Goal: Transaction & Acquisition: Purchase product/service

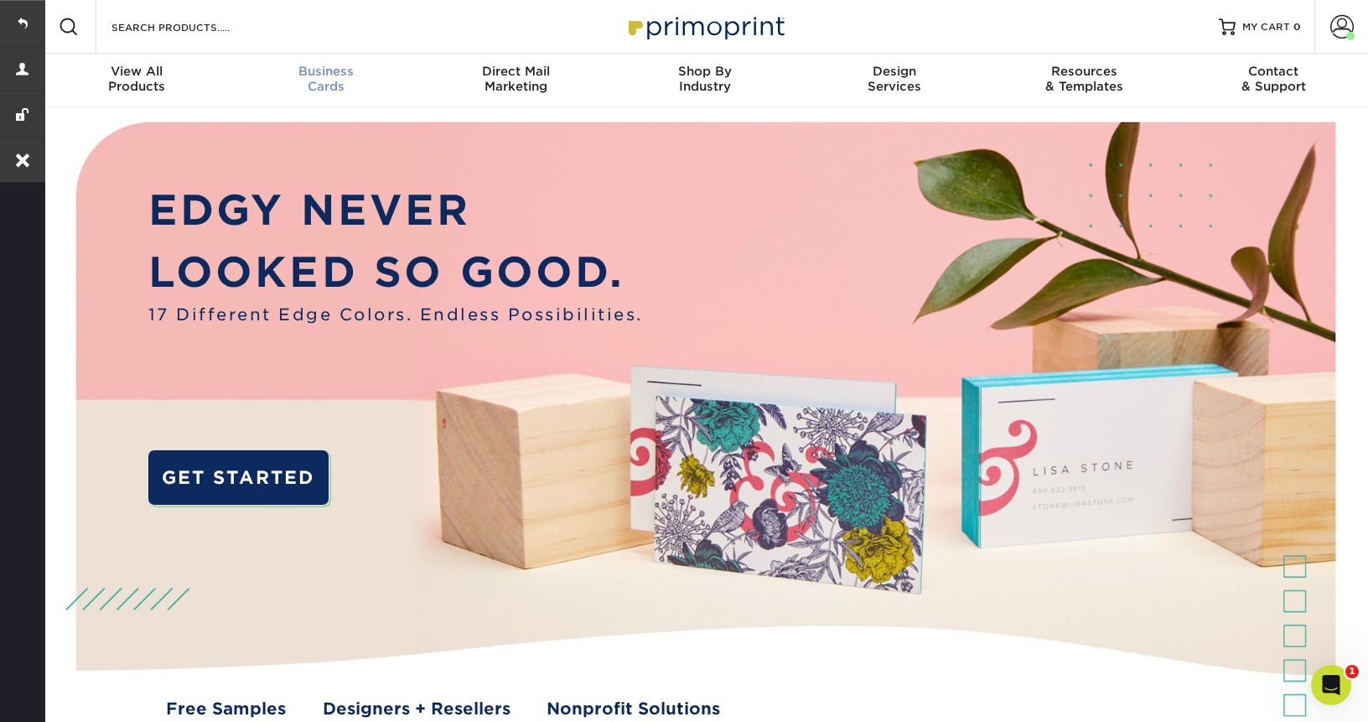
click at [333, 74] on span "Business" at bounding box center [325, 71] width 189 height 15
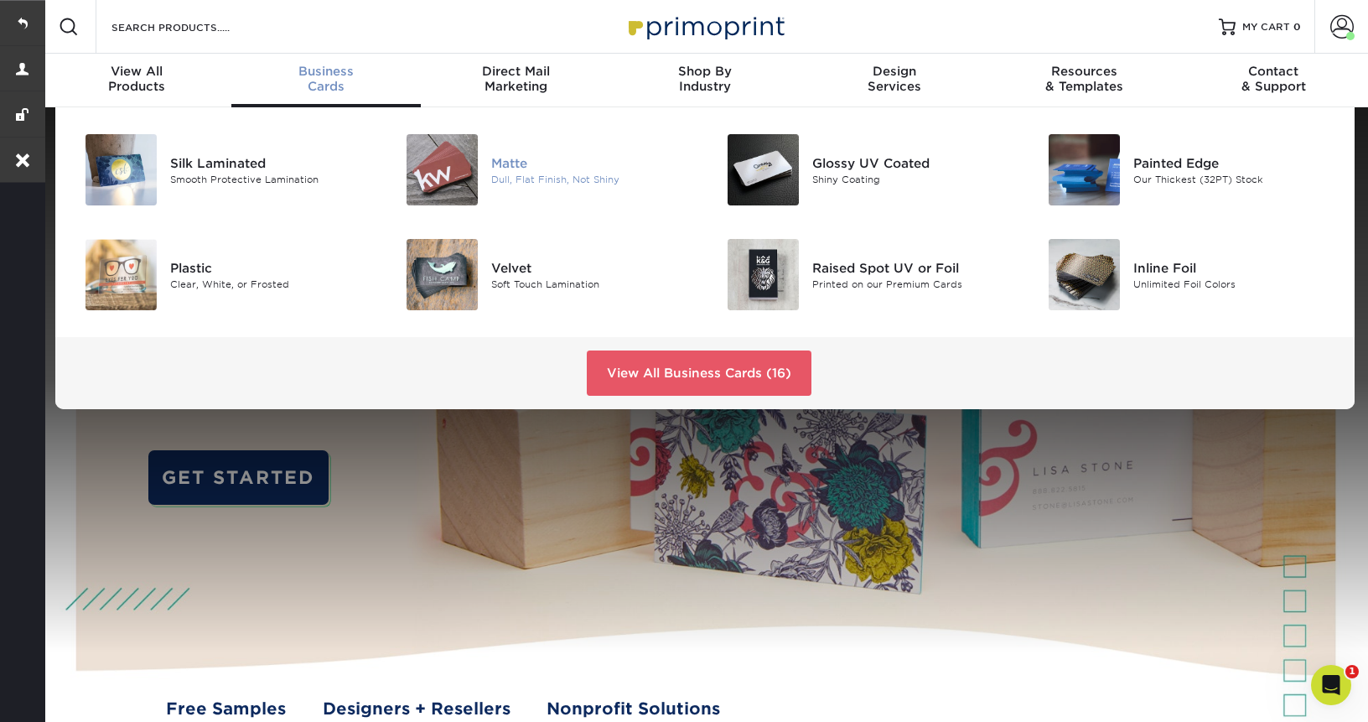
click at [536, 157] on div "Matte" at bounding box center [591, 162] width 201 height 18
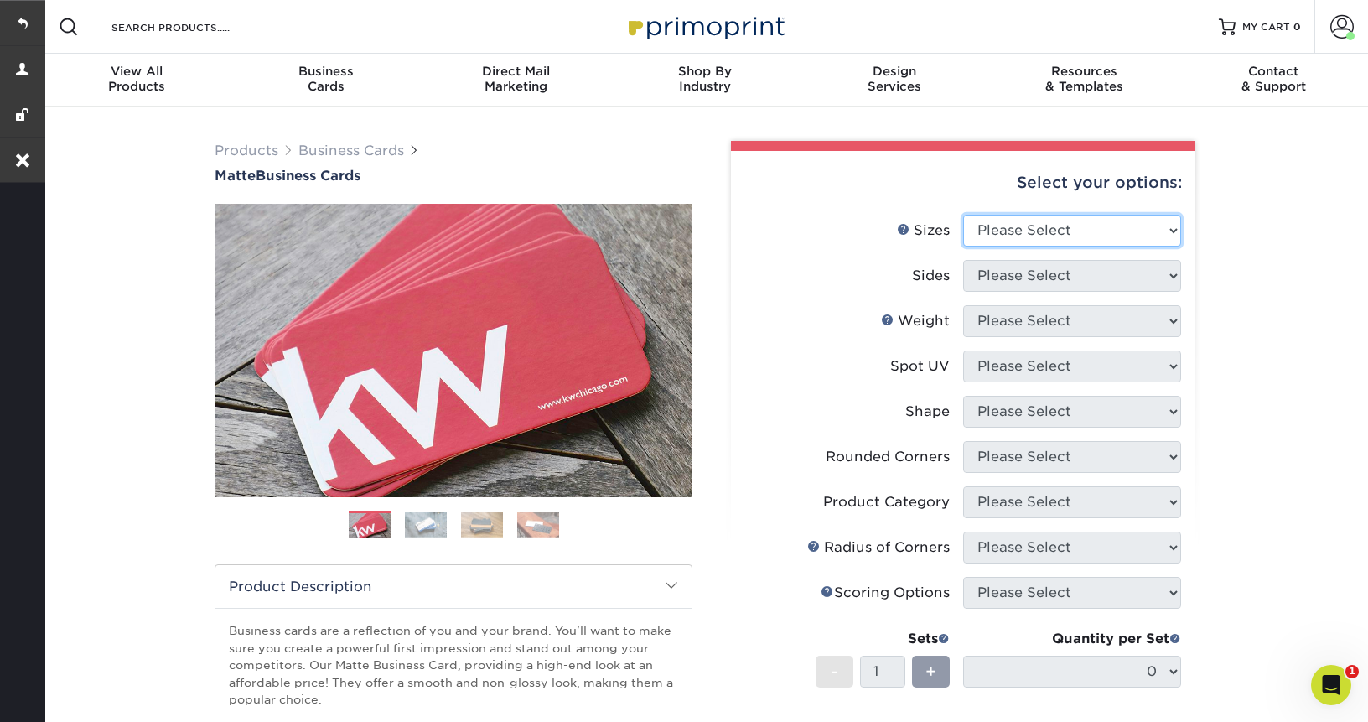
click at [1080, 229] on select "Please Select 1.5" x 3.5" - Mini 1.75" x 3.5" - Mini 2" x 2" - Square 2" x 3" -…" at bounding box center [1072, 231] width 218 height 32
select select "2.00x3.50"
click at [963, 215] on select "Please Select 1.5" x 3.5" - Mini 1.75" x 3.5" - Mini 2" x 2" - Square 2" x 3" -…" at bounding box center [1072, 231] width 218 height 32
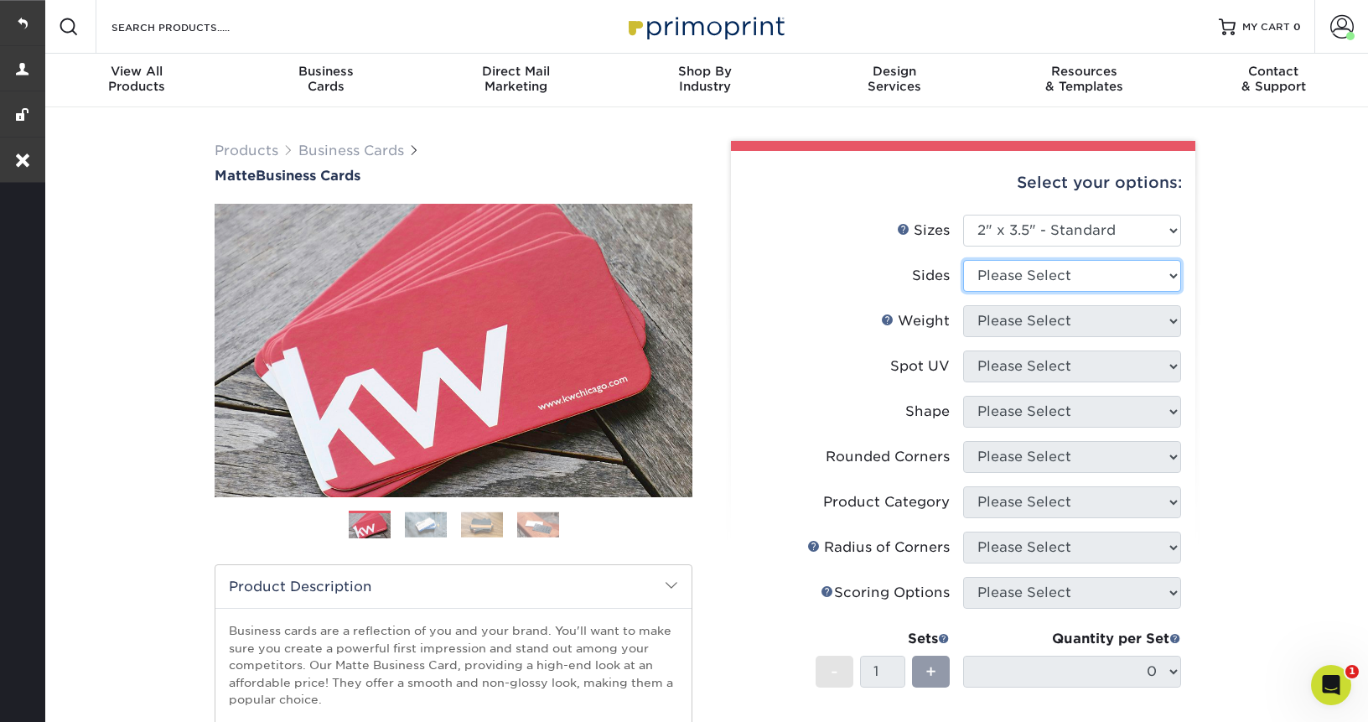
click at [1051, 282] on select "Please Select Print Both Sides Print Front Only" at bounding box center [1072, 276] width 218 height 32
select select "13abbda7-1d64-4f25-8bb2-c179b224825d"
click at [963, 260] on select "Please Select Print Both Sides Print Front Only" at bounding box center [1072, 276] width 218 height 32
click at [1054, 323] on select "Please Select" at bounding box center [1072, 321] width 218 height 32
select select "14PT"
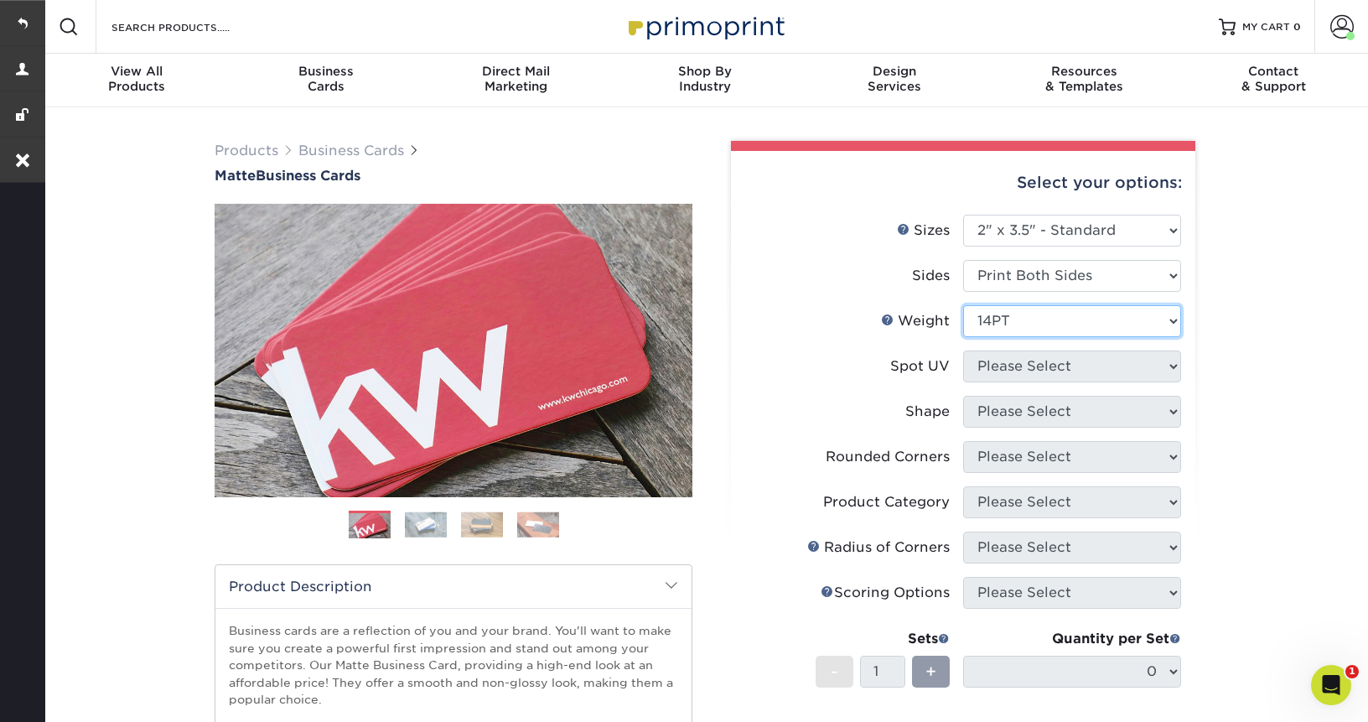
click at [963, 305] on select "Please Select 16PT 14PT" at bounding box center [1072, 321] width 218 height 32
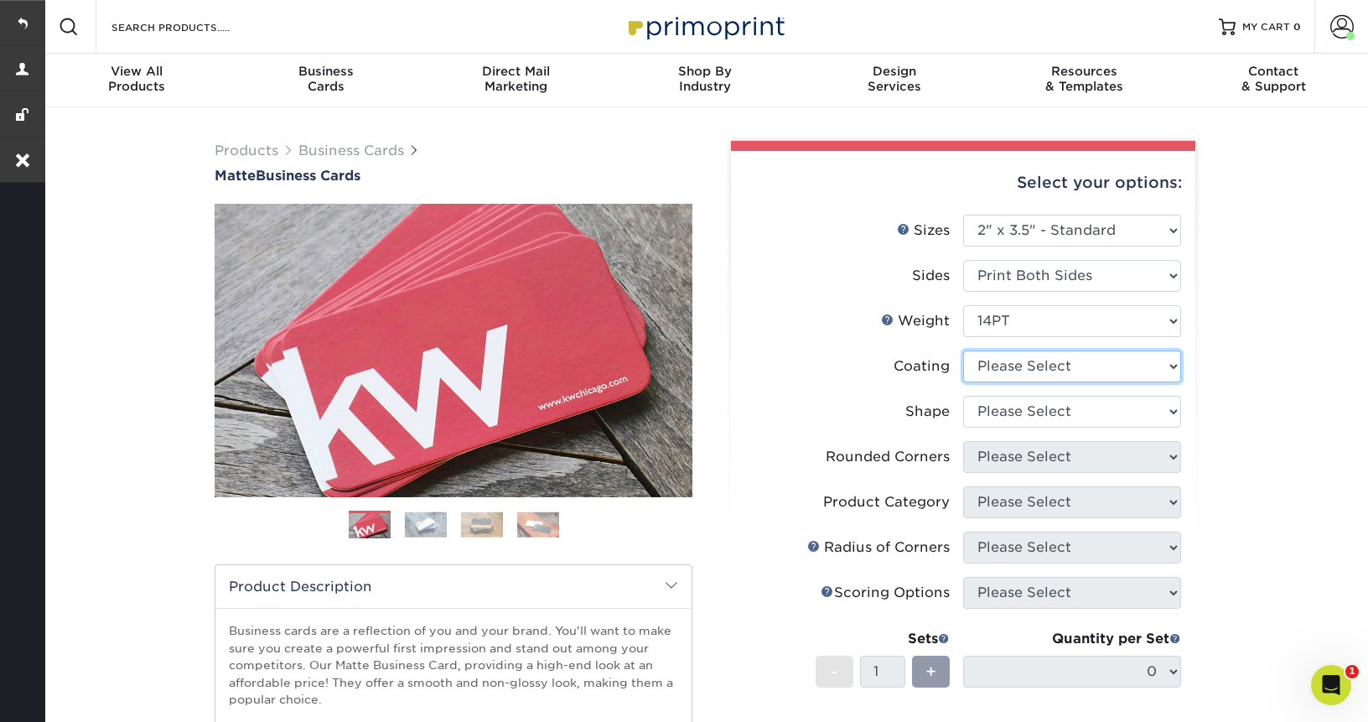
click at [1066, 370] on select at bounding box center [1072, 366] width 218 height 32
select select "121bb7b5-3b4d-429f-bd8d-bbf80e953313"
click at [963, 350] on select at bounding box center [1072, 366] width 218 height 32
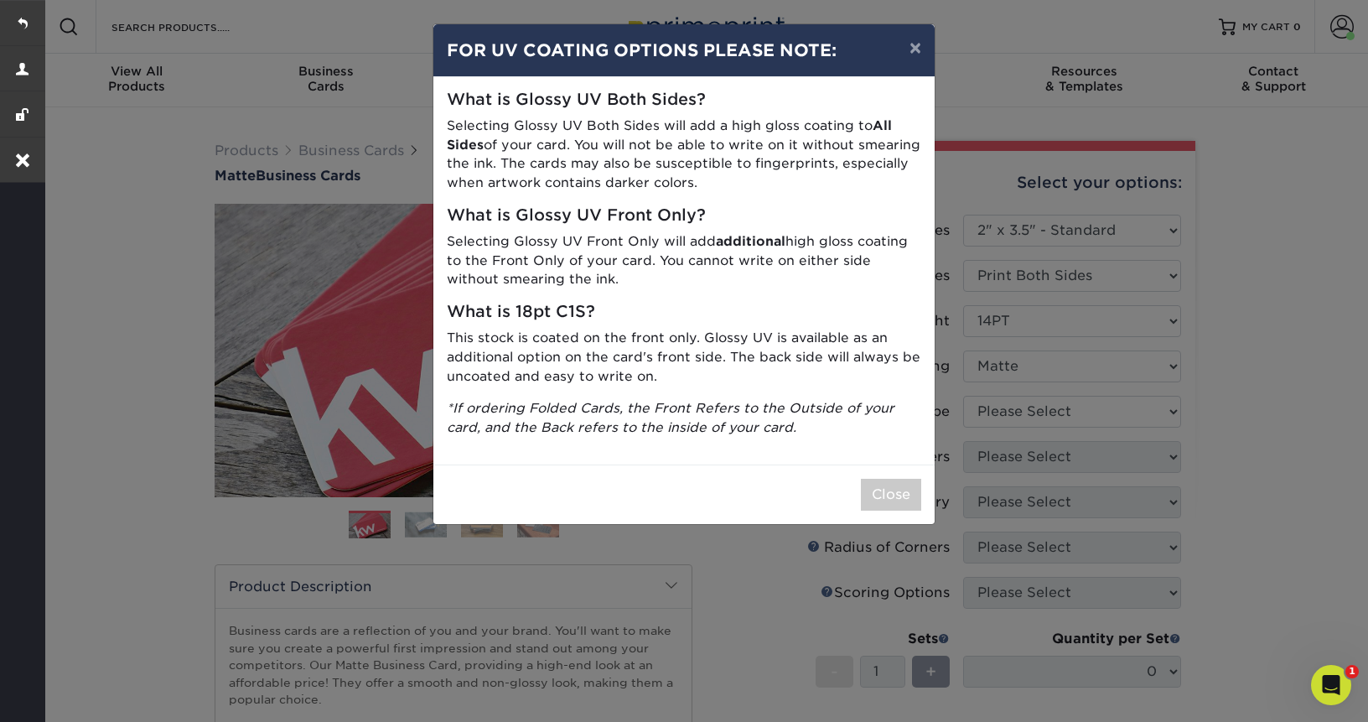
click at [1084, 415] on div "× FOR UV COATING OPTIONS PLEASE NOTE: What is Glossy UV Both Sides? Selecting G…" at bounding box center [684, 361] width 1368 height 722
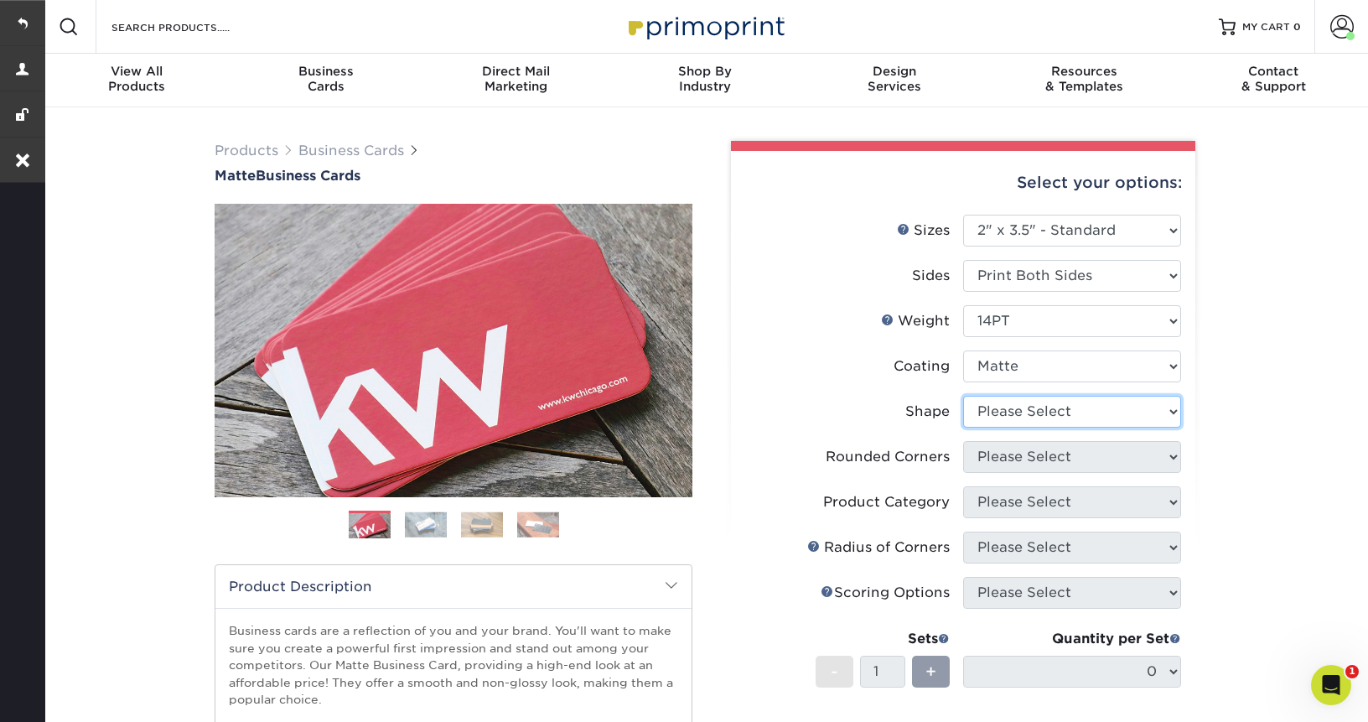
click at [1084, 415] on select "Please Select Standard" at bounding box center [1072, 412] width 218 height 32
select select "standard"
click at [963, 396] on select "Please Select Standard" at bounding box center [1072, 412] width 218 height 32
click at [1072, 466] on select "Please Select Yes - Round 2 Corners Yes - Round 4 Corners No" at bounding box center [1072, 457] width 218 height 32
select select "0"
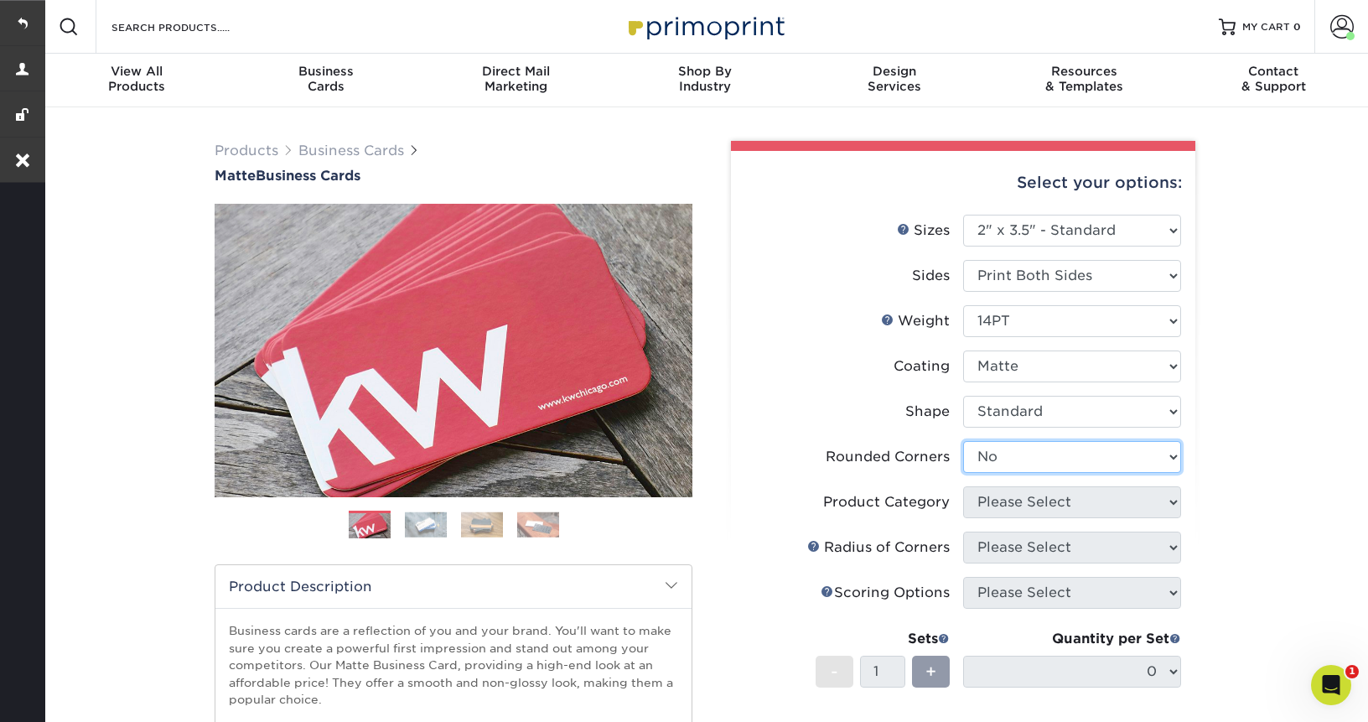
click at [963, 441] on select "Please Select Yes - Round 2 Corners Yes - Round 4 Corners No" at bounding box center [1072, 457] width 218 height 32
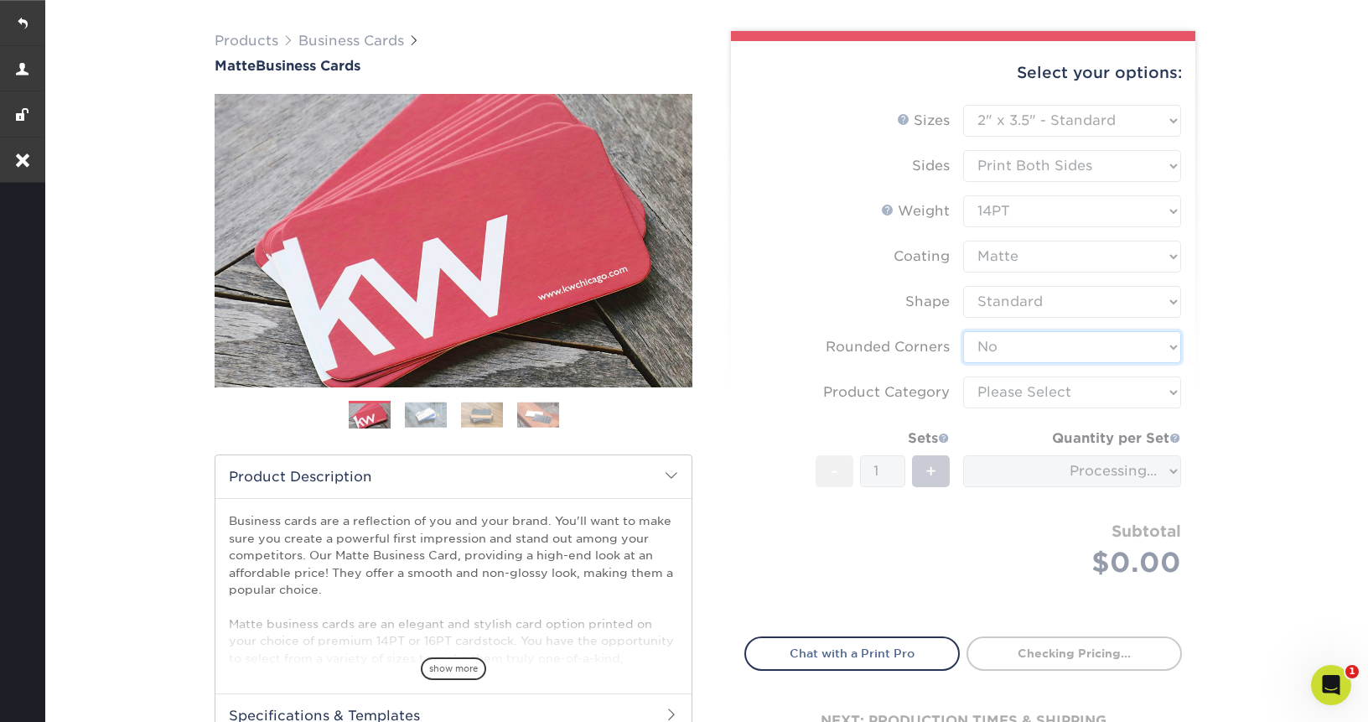
scroll to position [130, 0]
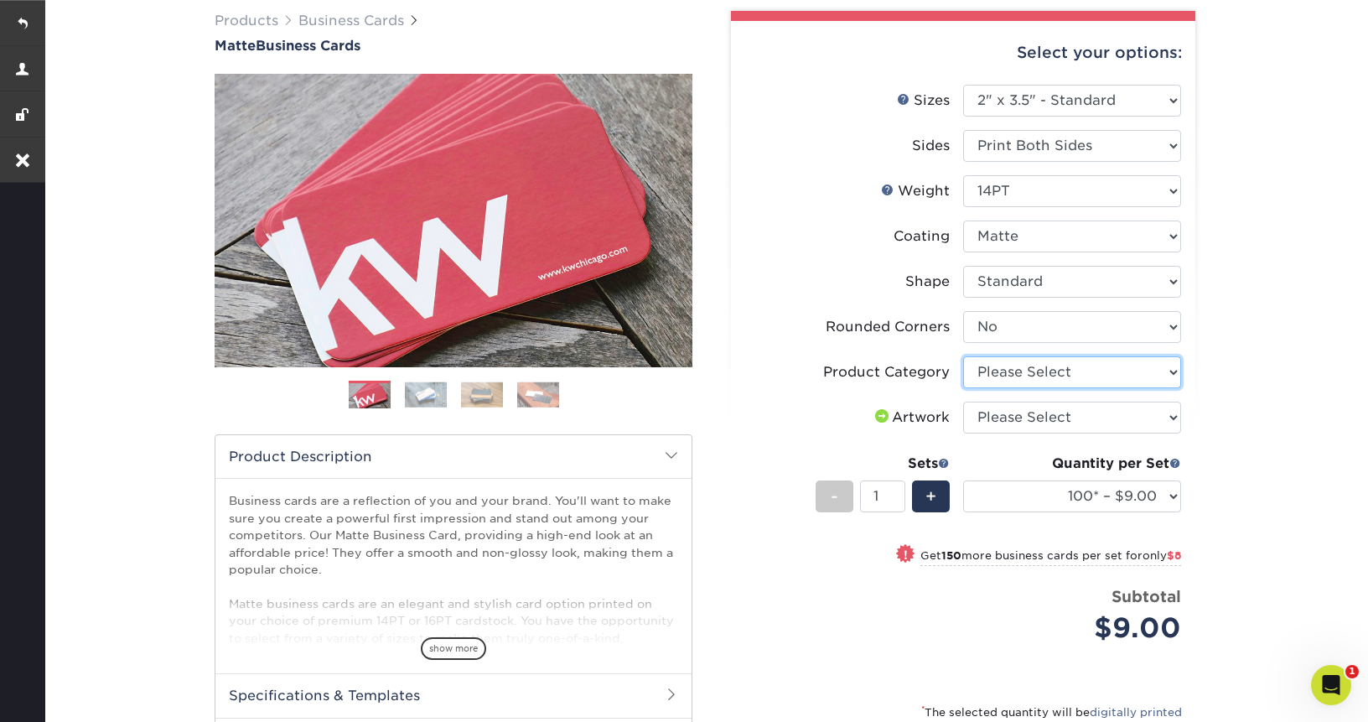
click at [1124, 375] on select "Please Select Business Cards" at bounding box center [1072, 372] width 218 height 32
select select "3b5148f1-0588-4f88-a218-97bcfdce65c1"
click at [963, 356] on select "Please Select Business Cards" at bounding box center [1072, 372] width 218 height 32
click at [1084, 420] on select "Please Select I will upload files I need a design - $100" at bounding box center [1072, 417] width 218 height 32
select select "upload"
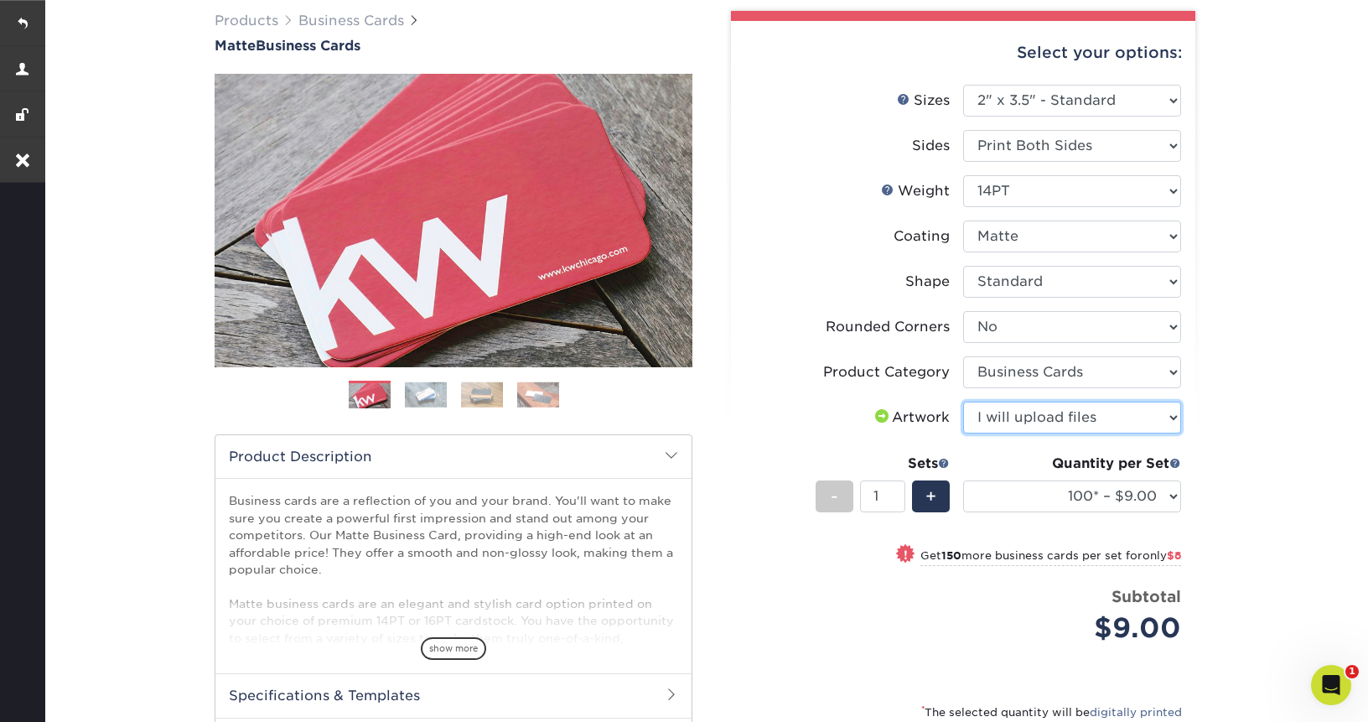
click at [963, 401] on select "Please Select I will upload files I need a design - $100" at bounding box center [1072, 417] width 218 height 32
click at [1061, 494] on select "100* – $9.00 250* – $17.00 500 – $33.00 1000 – $42.00 2500 – $75.00 5000 – $143…" at bounding box center [1072, 496] width 218 height 32
select select "250* – $17.00"
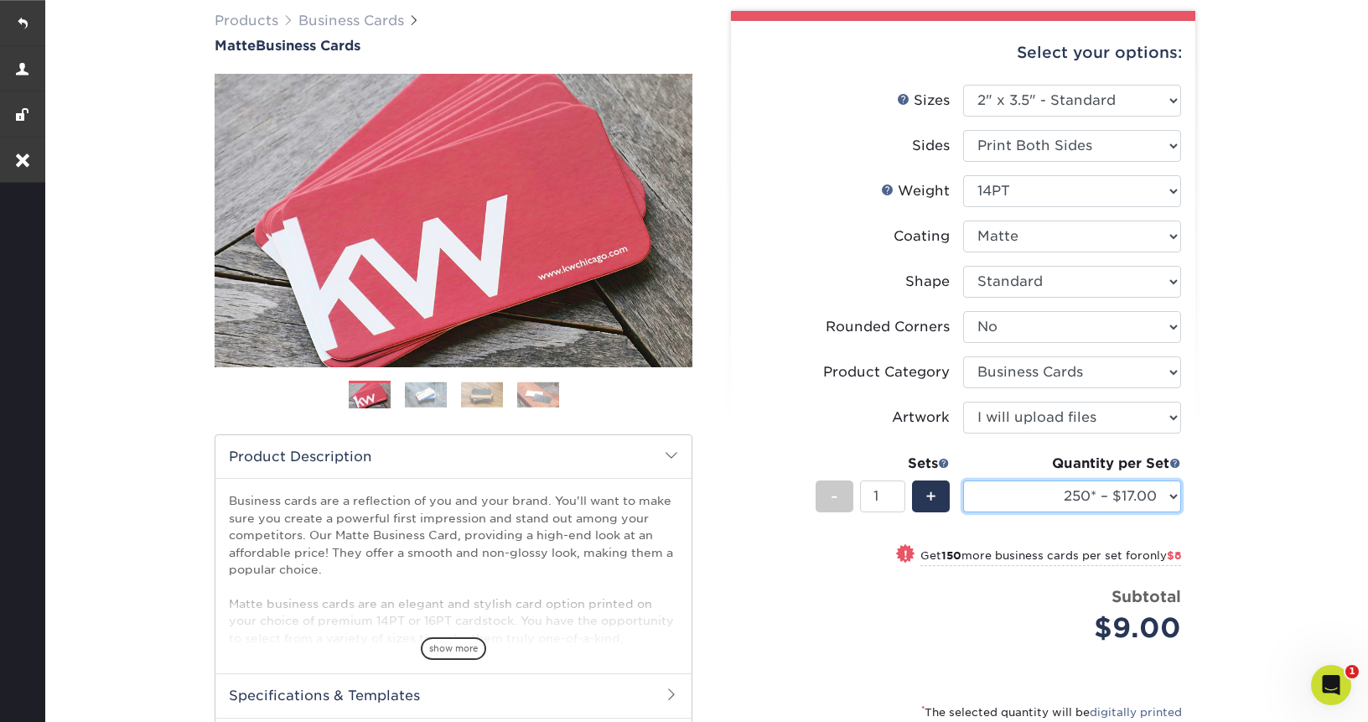
click at [963, 480] on select "100* – $9.00 250* – $17.00 500 – $33.00 1000 – $42.00 2500 – $75.00 5000 – $143…" at bounding box center [1072, 496] width 218 height 32
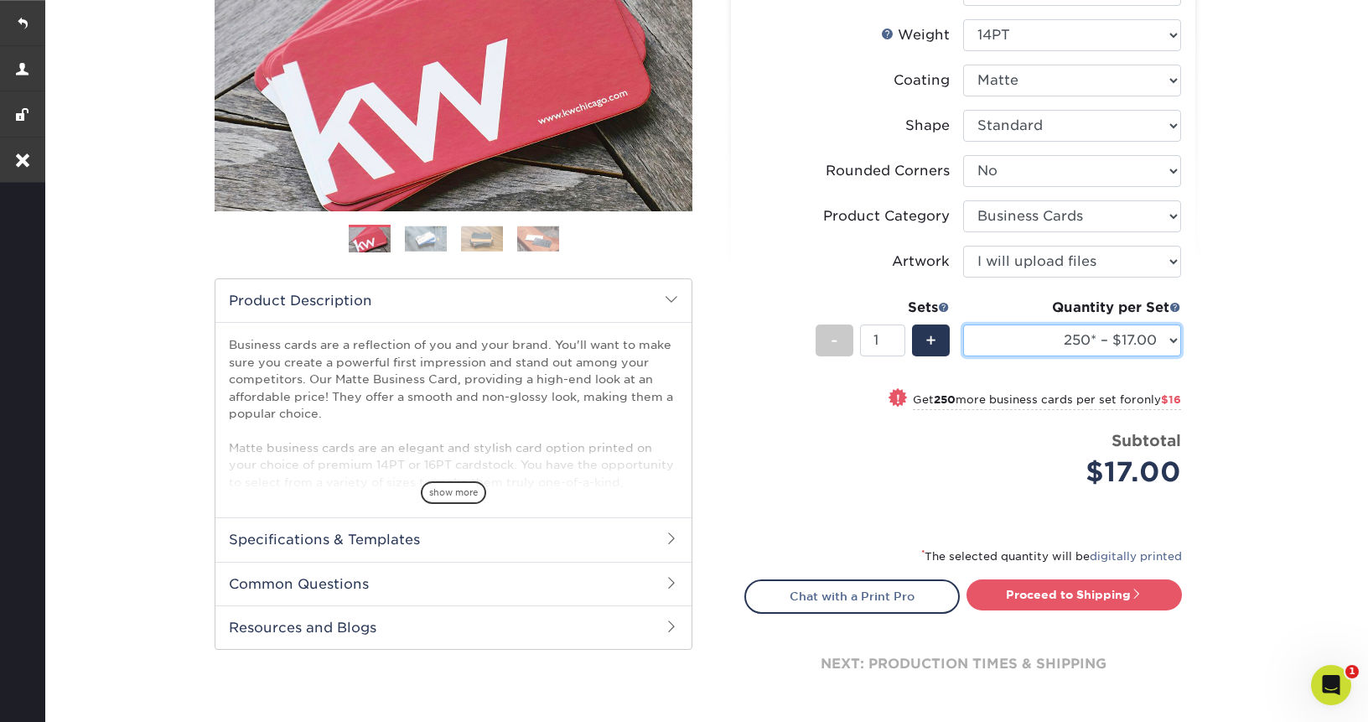
scroll to position [358, 0]
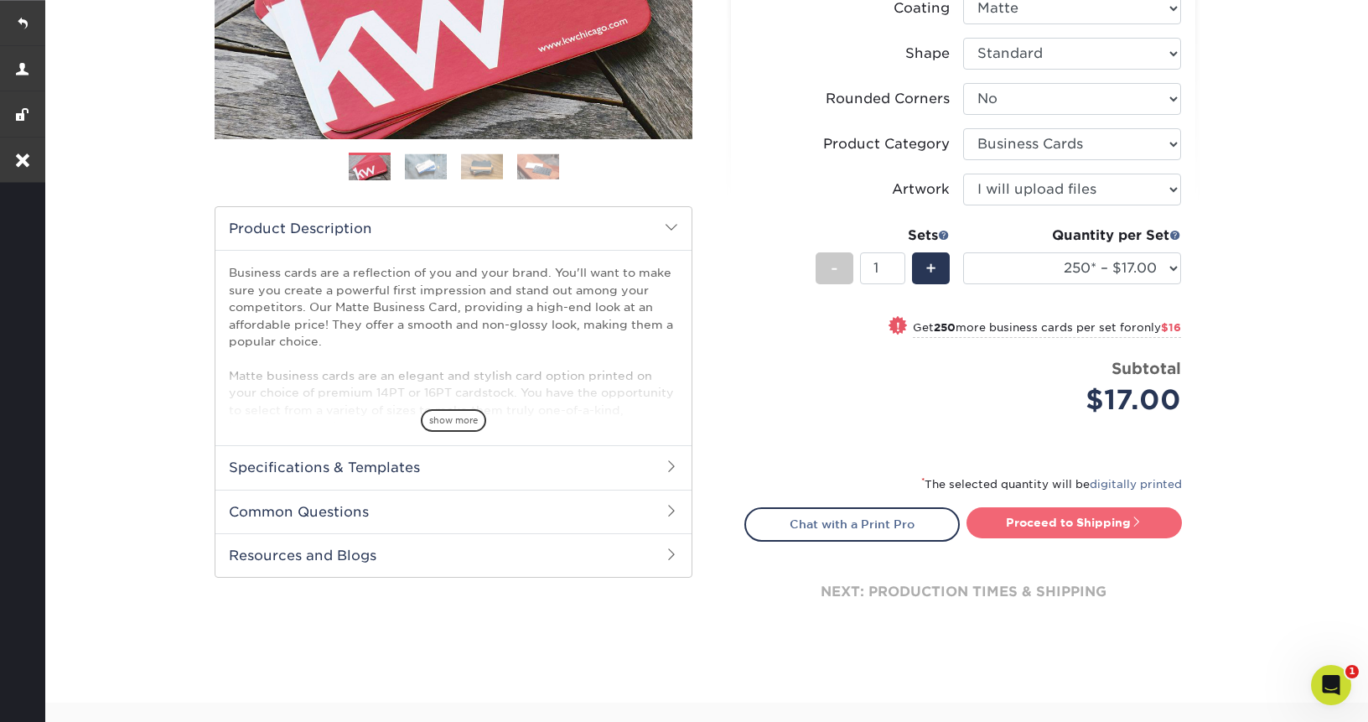
click at [1078, 522] on link "Proceed to Shipping" at bounding box center [1073, 522] width 215 height 30
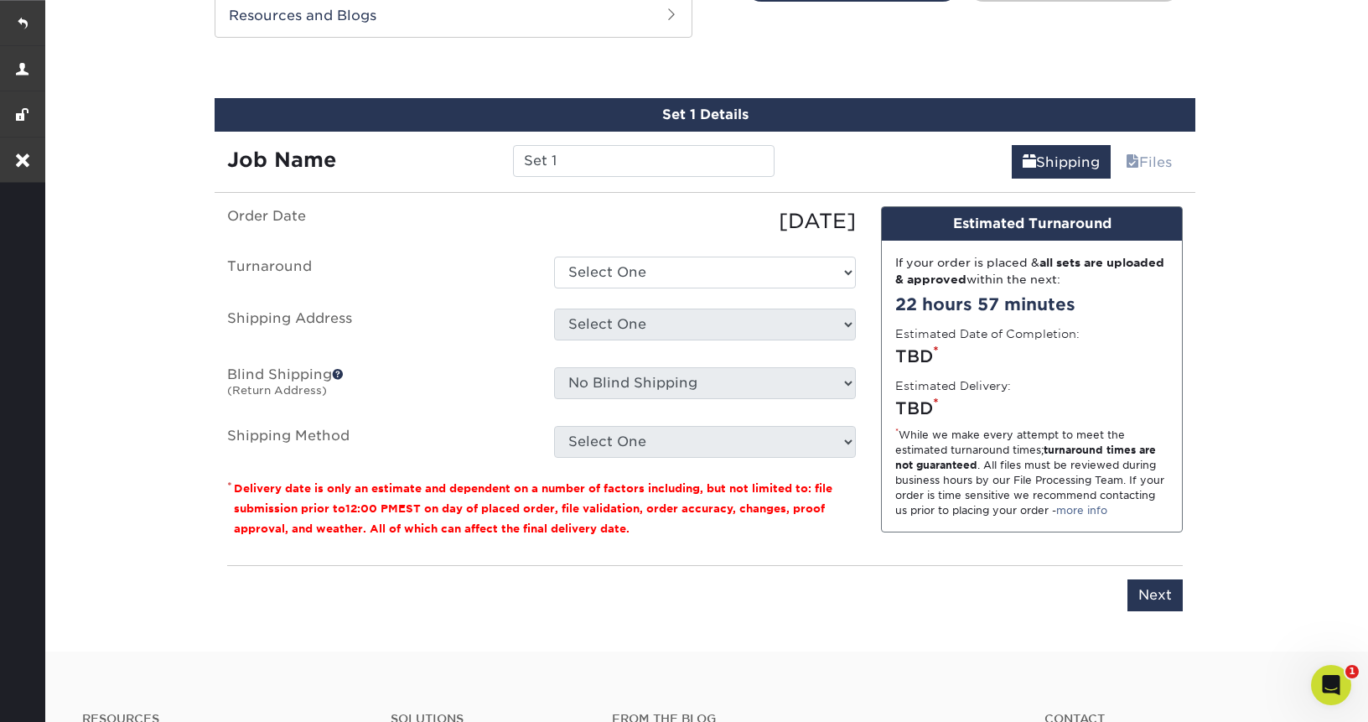
scroll to position [910, 0]
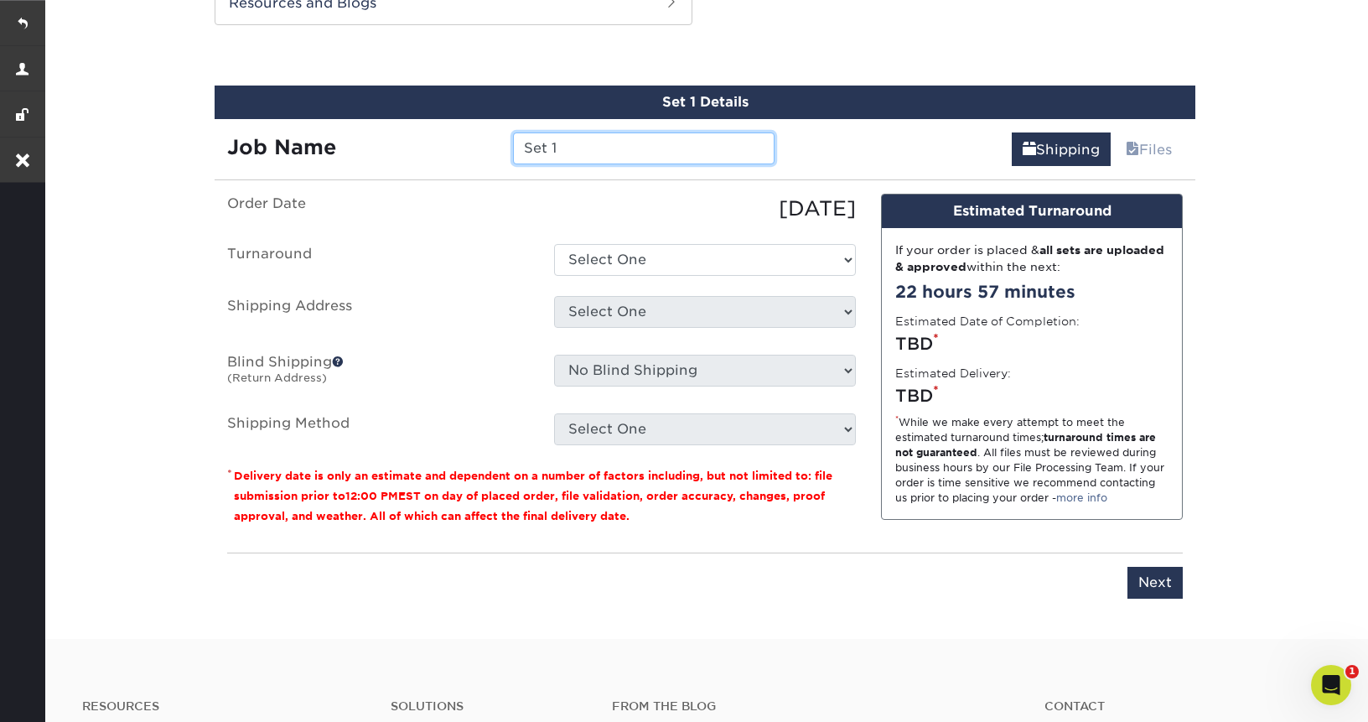
click at [587, 151] on input "Set 1" at bounding box center [643, 148] width 261 height 32
paste input "[PERSON_NAME]"
type input "[PERSON_NAME] -typesetting"
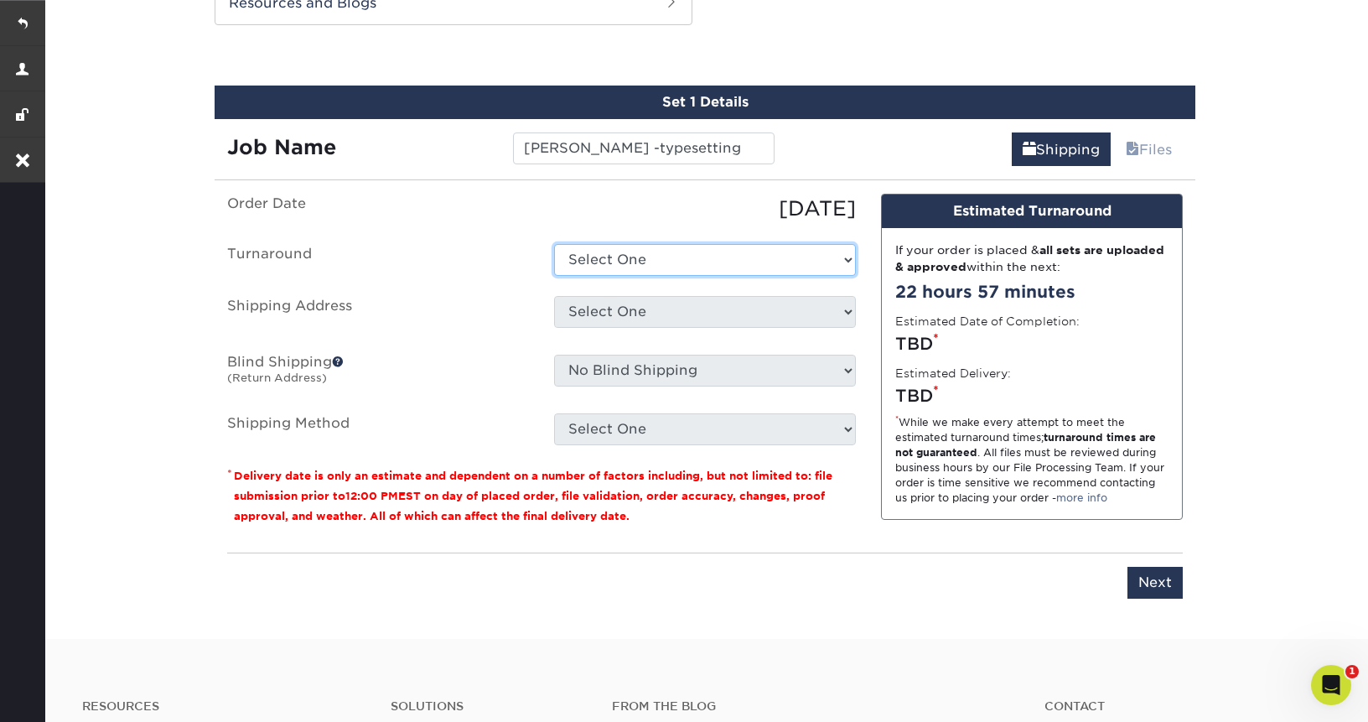
click at [607, 255] on select "Select One 2-4 Business Days 2 Day Next Business Day" at bounding box center [705, 260] width 302 height 32
click at [554, 244] on select "Select One 2-4 Business Days 2 Day Next Business Day" at bounding box center [705, 260] width 302 height 32
click at [702, 254] on select "Select One 2-4 Business Days 2 Day Next Business Day" at bounding box center [705, 260] width 302 height 32
select select "56f96fba-ecd4-4e1b-a4a4-6bff8fef1ff9"
click at [554, 244] on select "Select One 2-4 Business Days 2 Day Next Business Day" at bounding box center [705, 260] width 302 height 32
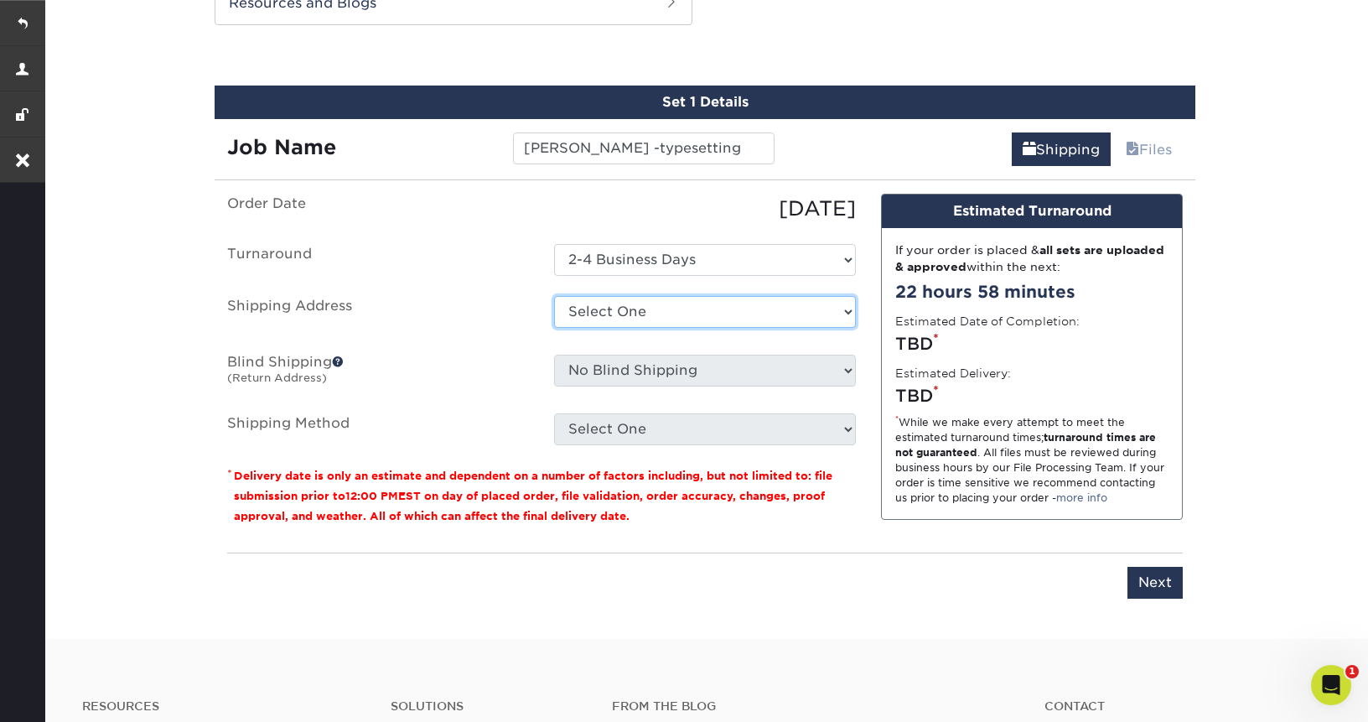
click at [659, 309] on select "Select One [PERSON_NAME] [PERSON_NAME] Business Card Order Business Card Order …" at bounding box center [705, 312] width 302 height 32
select select "279334"
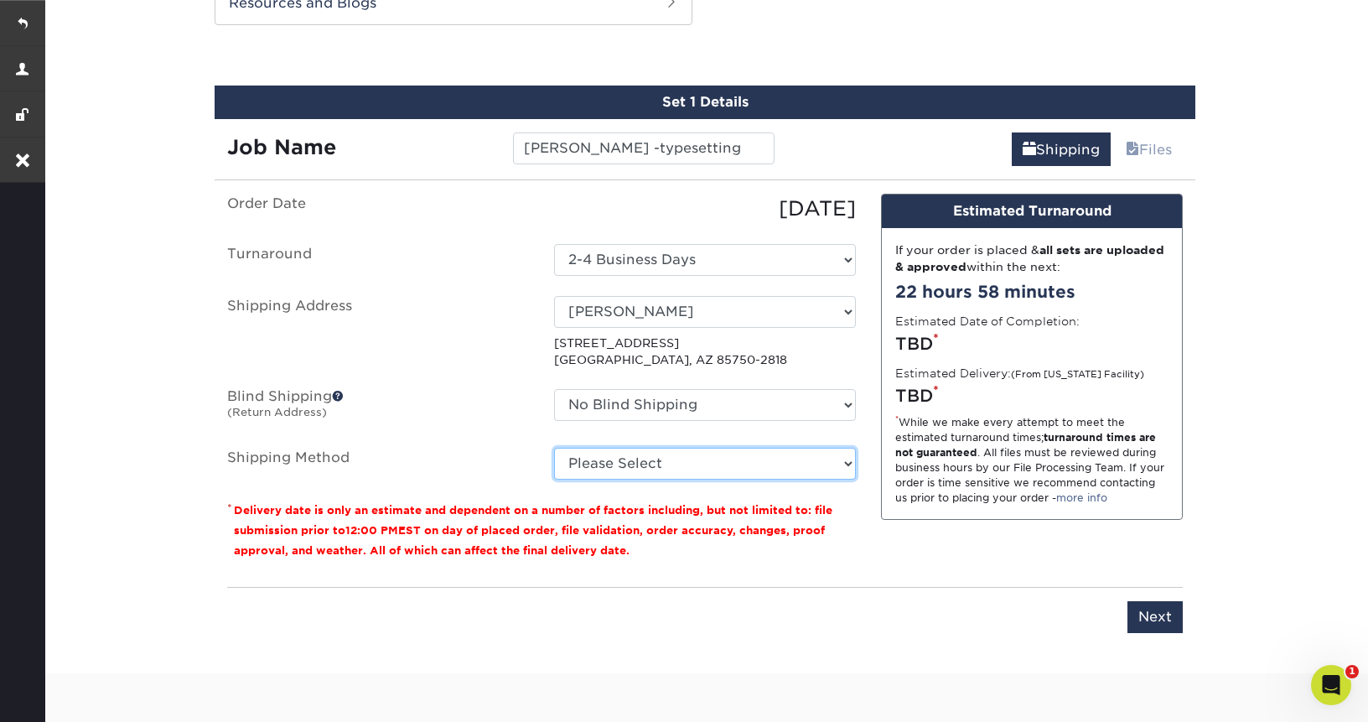
click at [667, 464] on select "Please Select Ground Shipping (+$7.84) 3 Day Shipping Service (+$20.04) 2 Day A…" at bounding box center [705, 464] width 302 height 32
select select "03"
click at [554, 448] on select "Please Select Ground Shipping (+$7.84) 3 Day Shipping Service (+$20.04) 2 Day A…" at bounding box center [705, 464] width 302 height 32
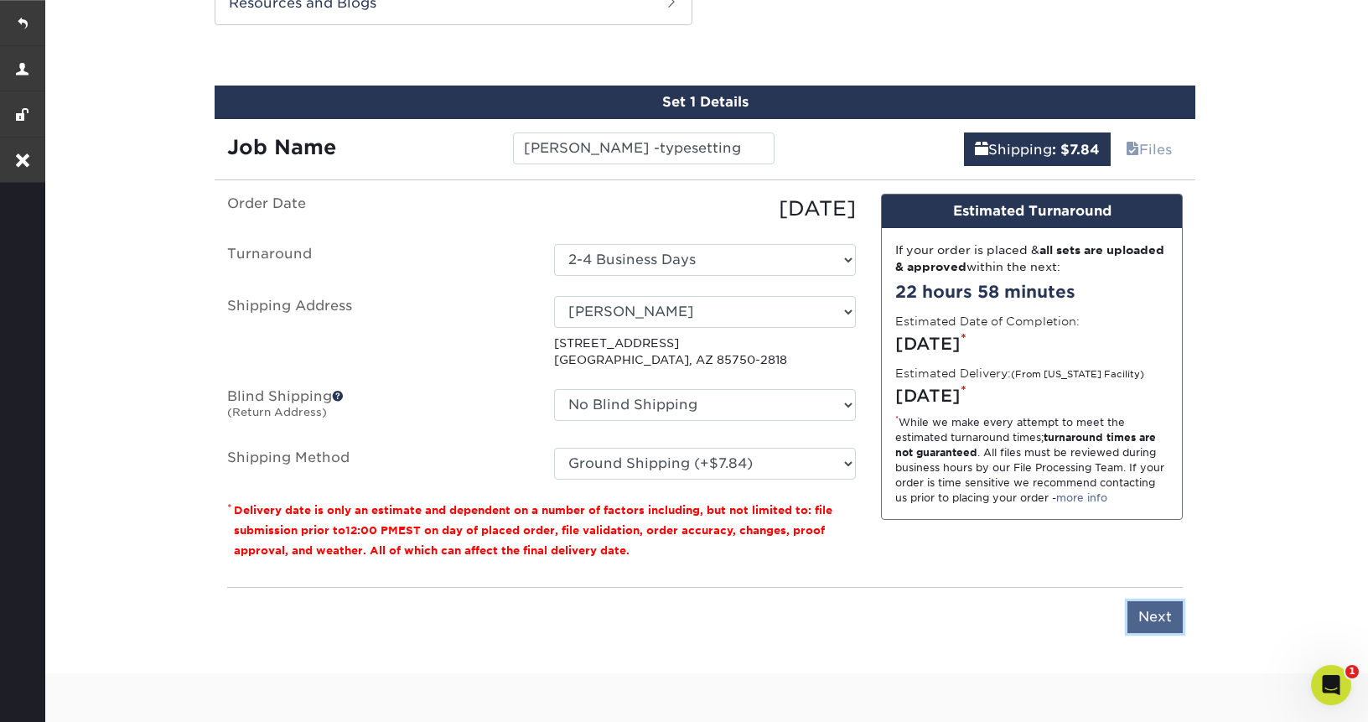
click at [1182, 624] on input "Next" at bounding box center [1154, 617] width 55 height 32
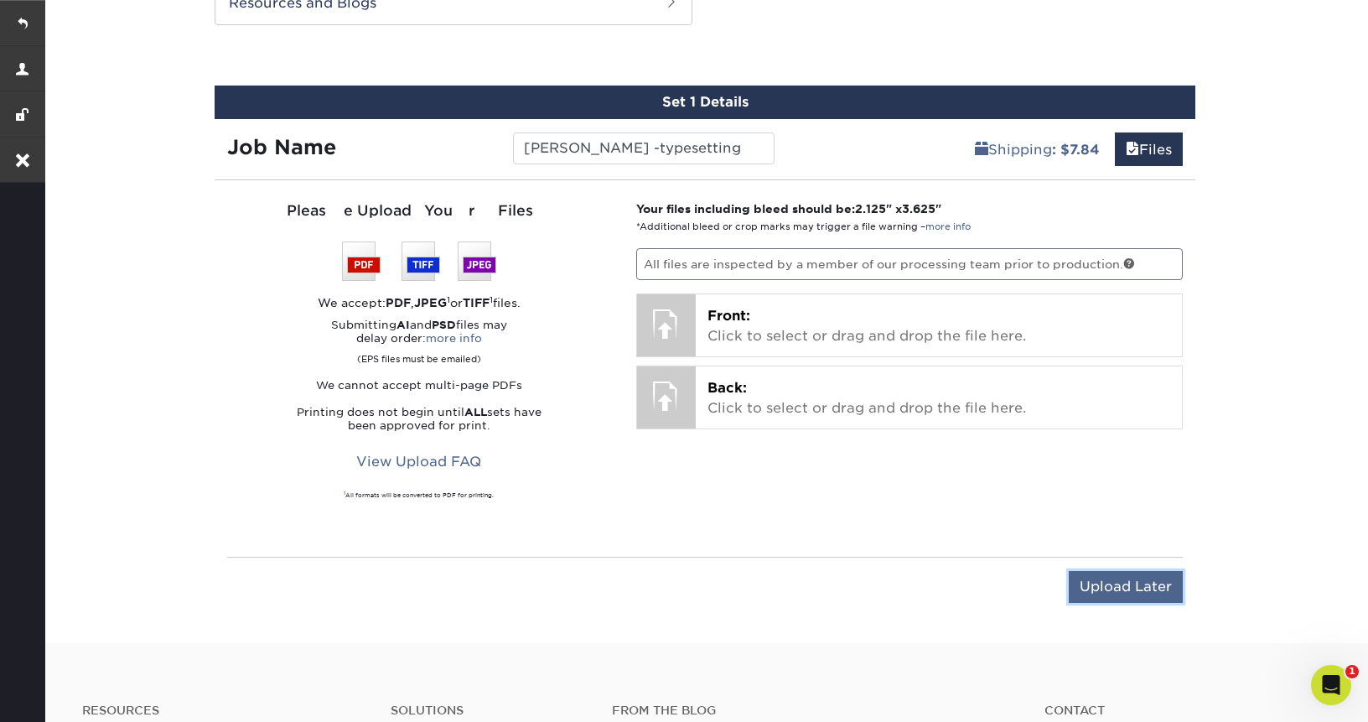
click at [1142, 587] on input "Upload Later" at bounding box center [1126, 587] width 114 height 32
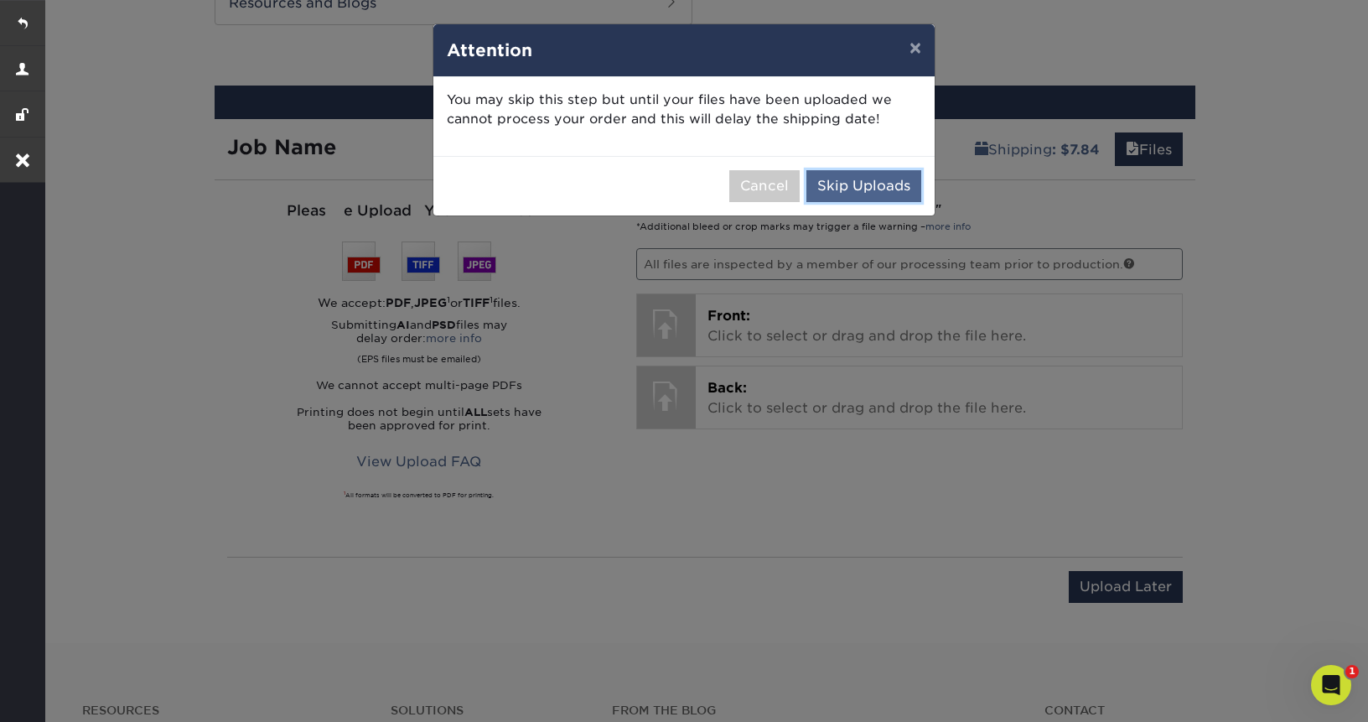
click at [848, 179] on button "Skip Uploads" at bounding box center [863, 186] width 115 height 32
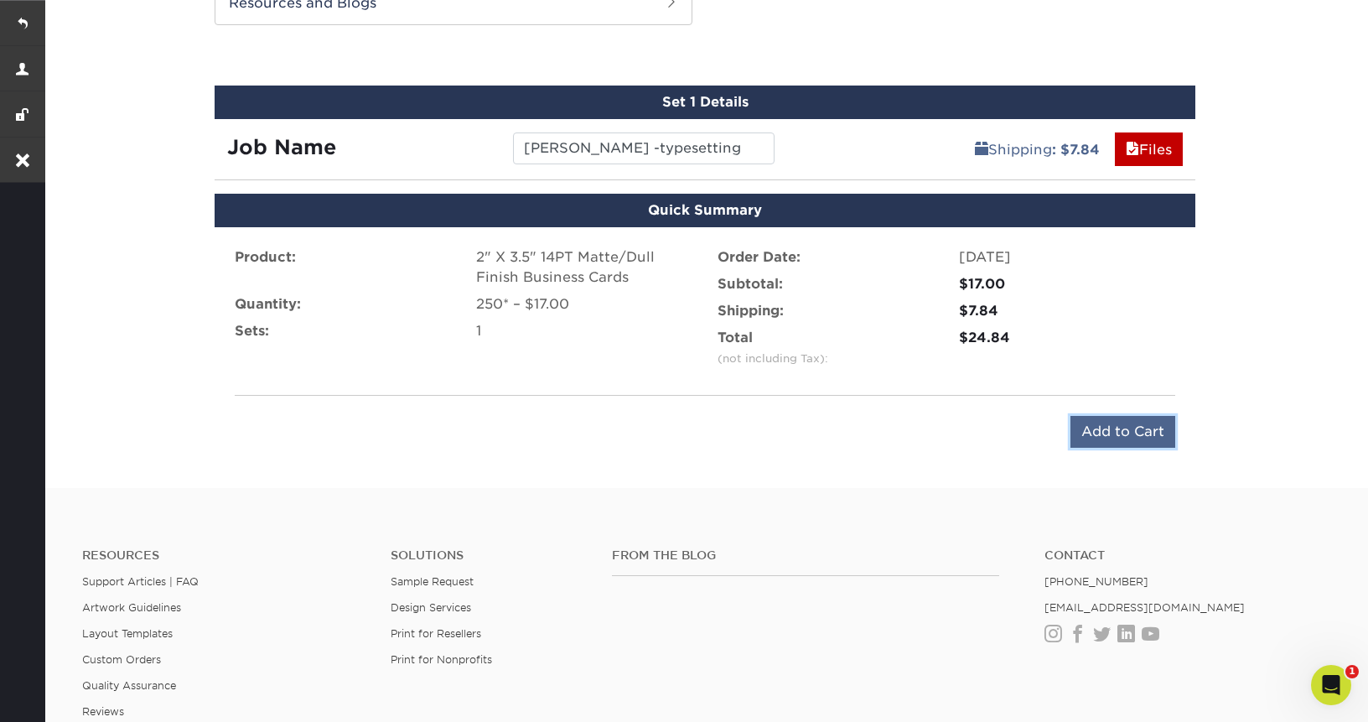
click at [1150, 420] on input "Add to Cart" at bounding box center [1122, 432] width 105 height 32
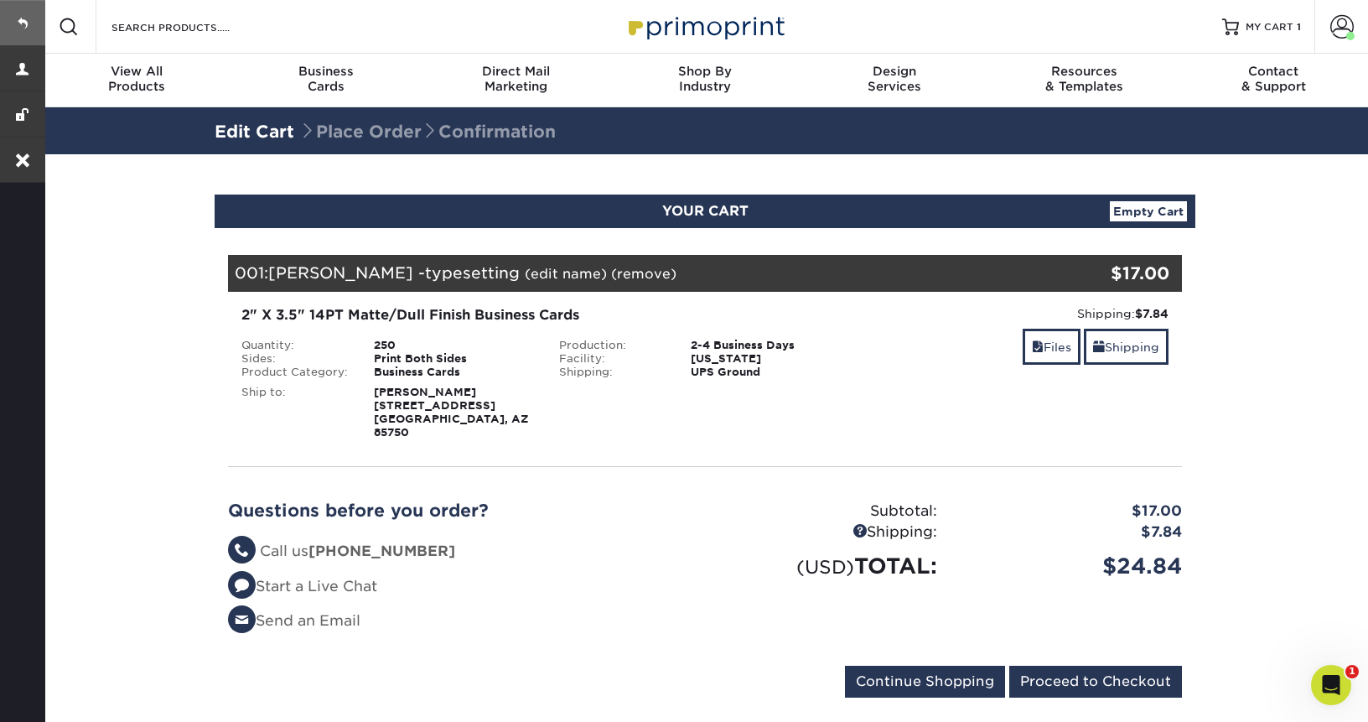
click at [14, 30] on link at bounding box center [22, 22] width 45 height 45
